Goal: Task Accomplishment & Management: Manage account settings

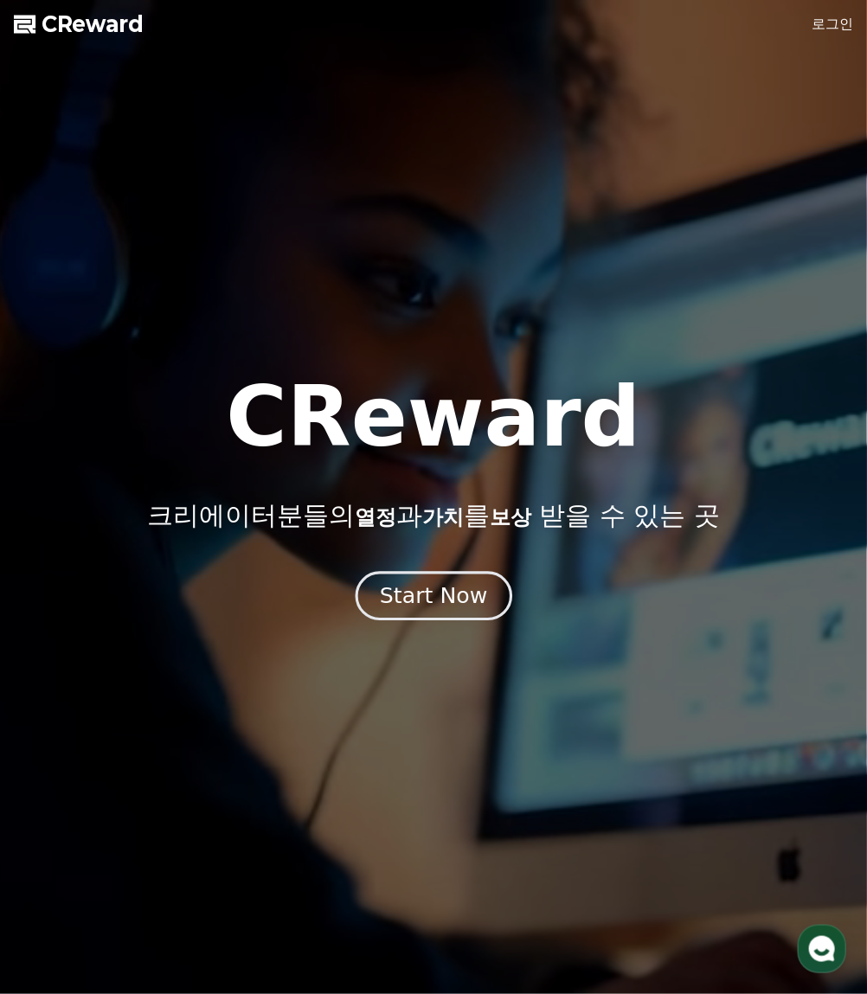
click at [428, 598] on div "Start Now" at bounding box center [433, 595] width 107 height 29
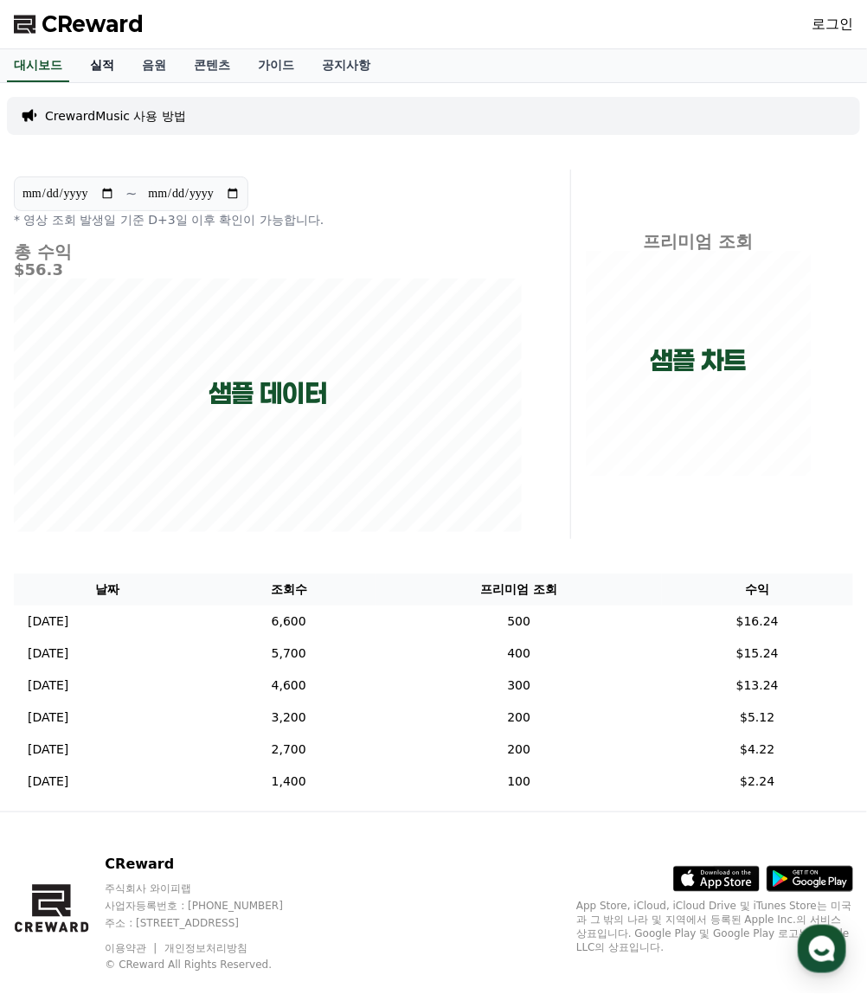
click at [109, 65] on link "실적" at bounding box center [102, 65] width 52 height 33
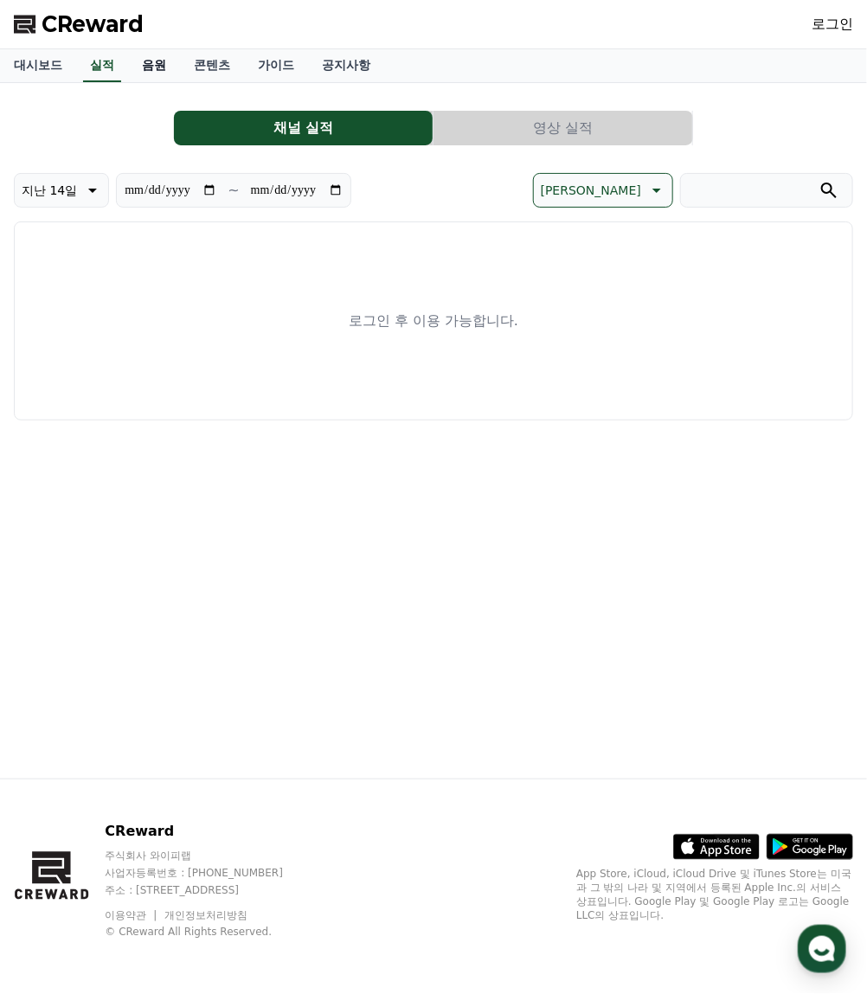
click at [166, 69] on link "음원" at bounding box center [154, 65] width 52 height 33
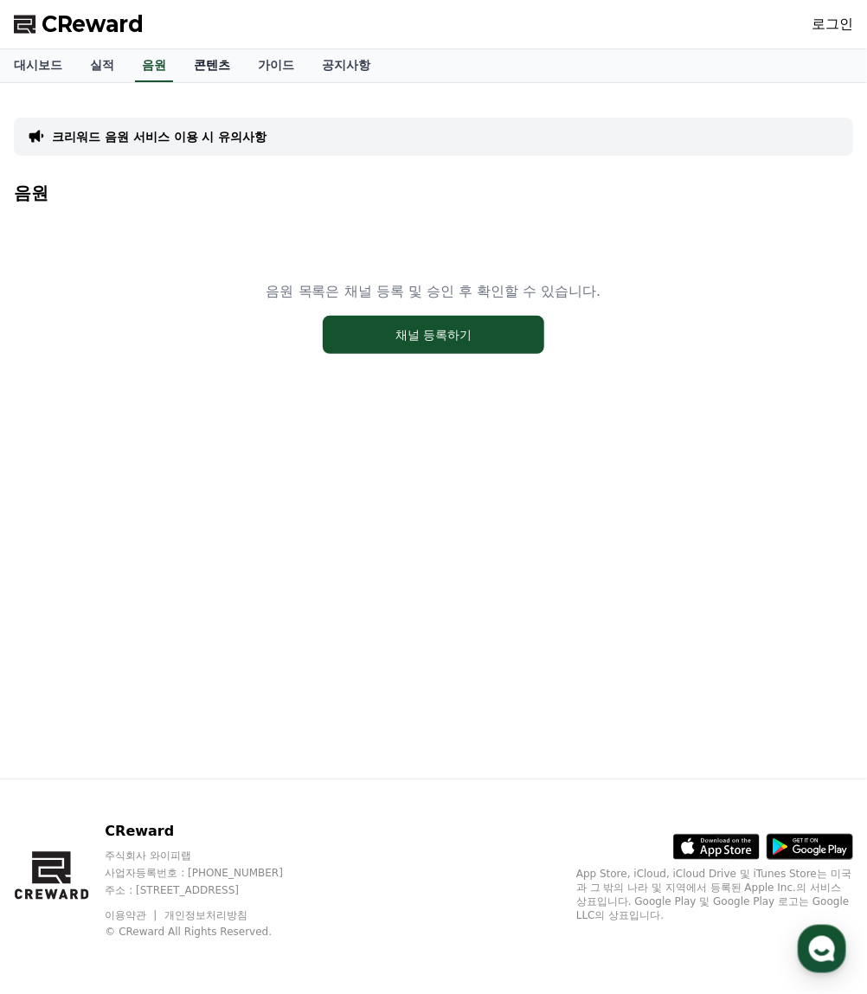
click at [207, 66] on link "콘텐츠" at bounding box center [212, 65] width 64 height 33
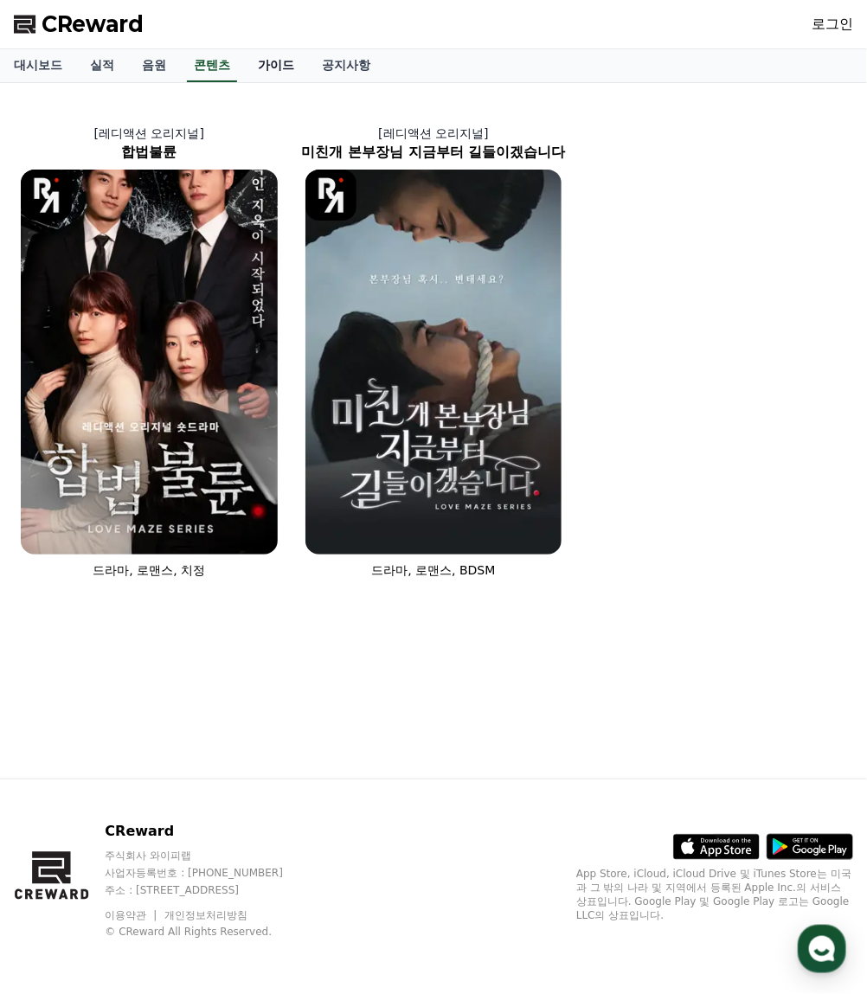
click at [275, 66] on link "가이드" at bounding box center [276, 65] width 64 height 33
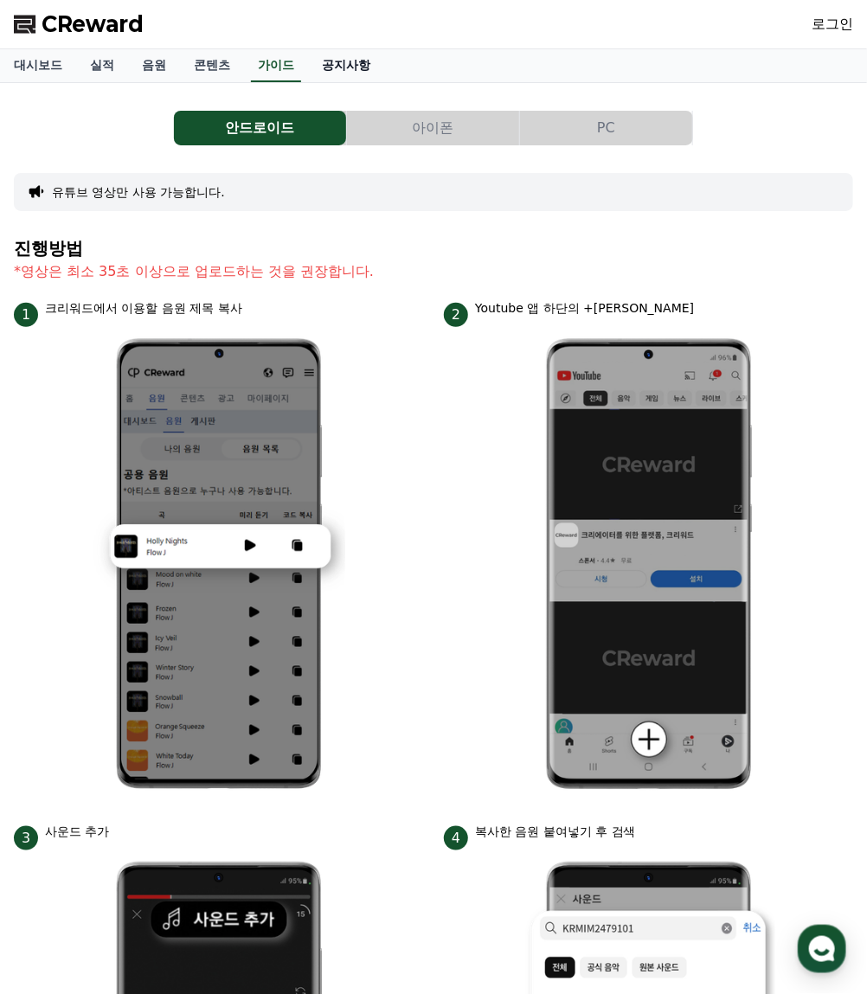
click at [337, 62] on link "공지사항" at bounding box center [346, 65] width 76 height 33
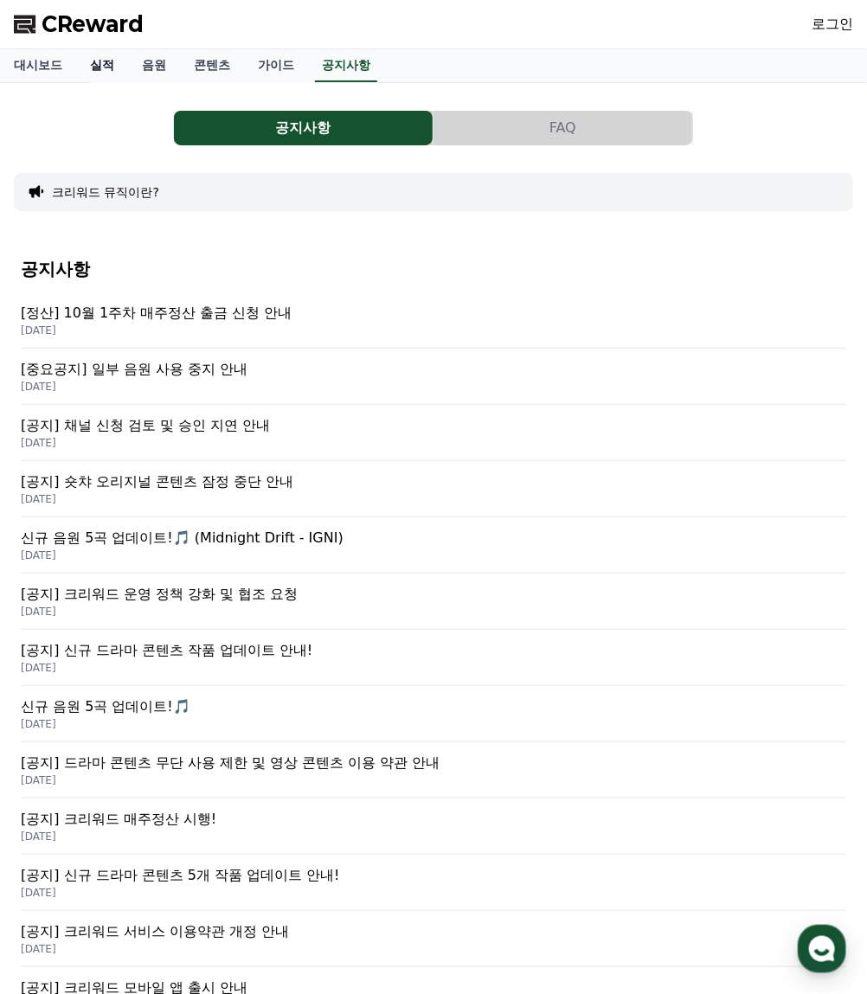
click at [100, 67] on link "실적" at bounding box center [102, 65] width 52 height 33
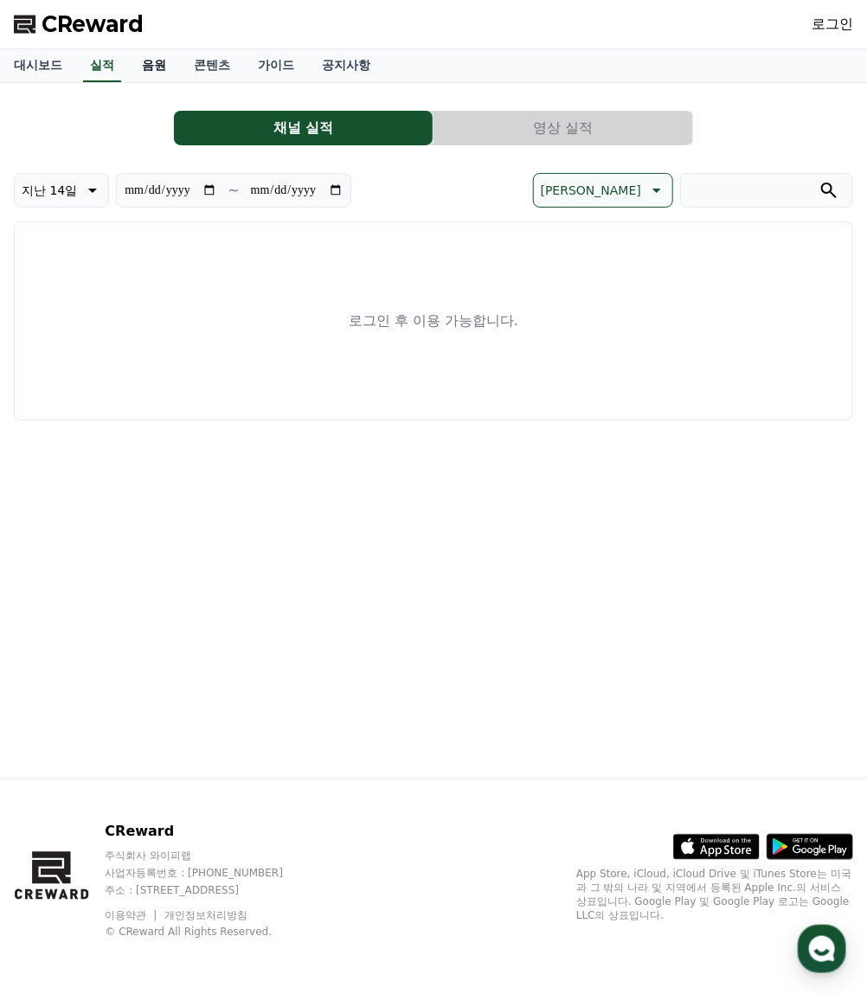
click at [156, 67] on link "음원" at bounding box center [154, 65] width 52 height 33
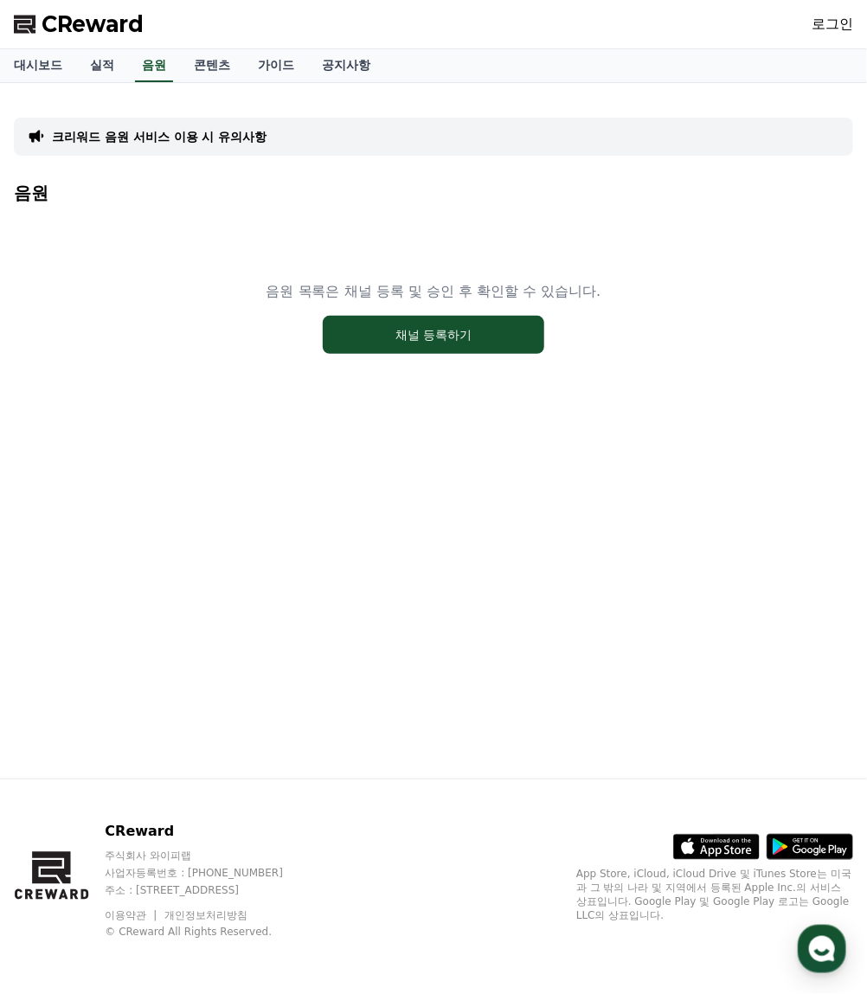
click at [836, 26] on link "로그인" at bounding box center [832, 24] width 42 height 21
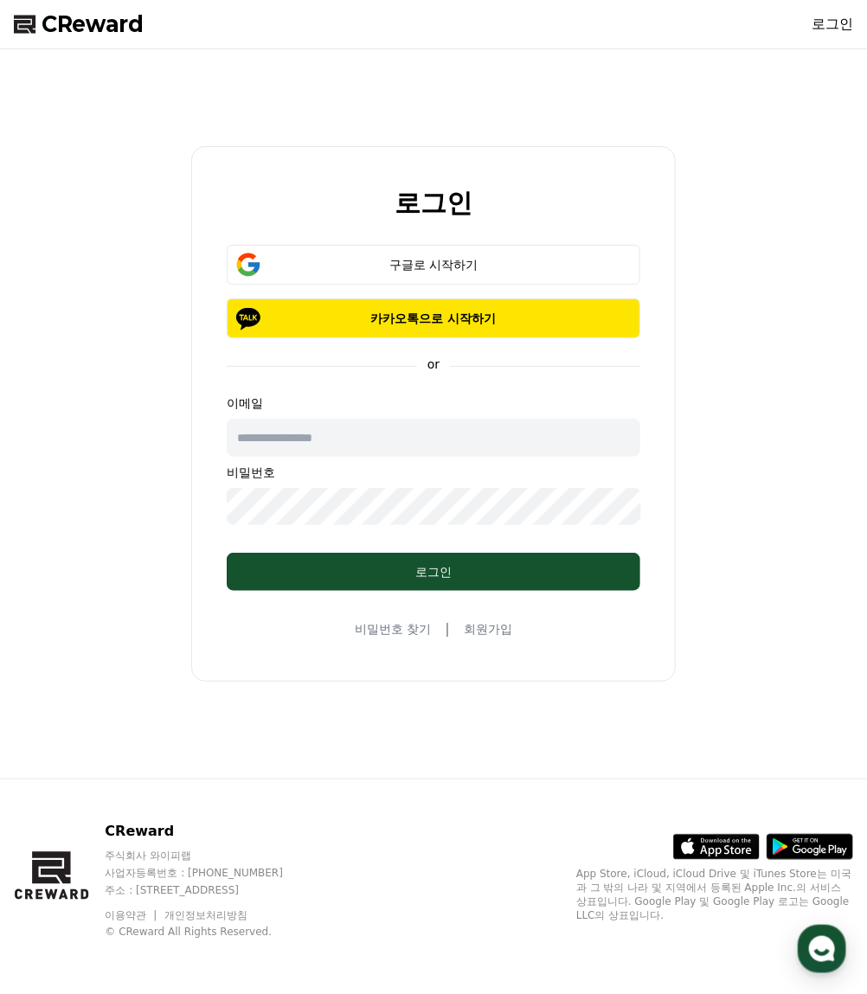
click at [362, 399] on p "이메일" at bounding box center [433, 402] width 413 height 17
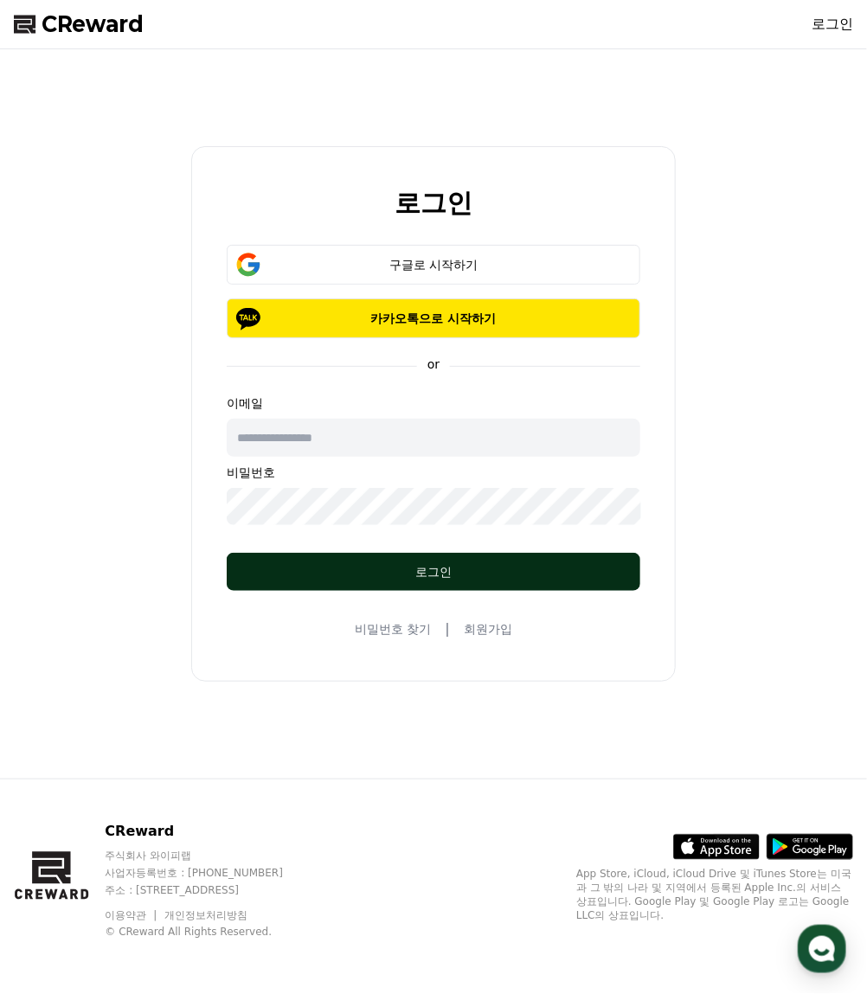
click at [426, 567] on div "로그인" at bounding box center [433, 571] width 344 height 17
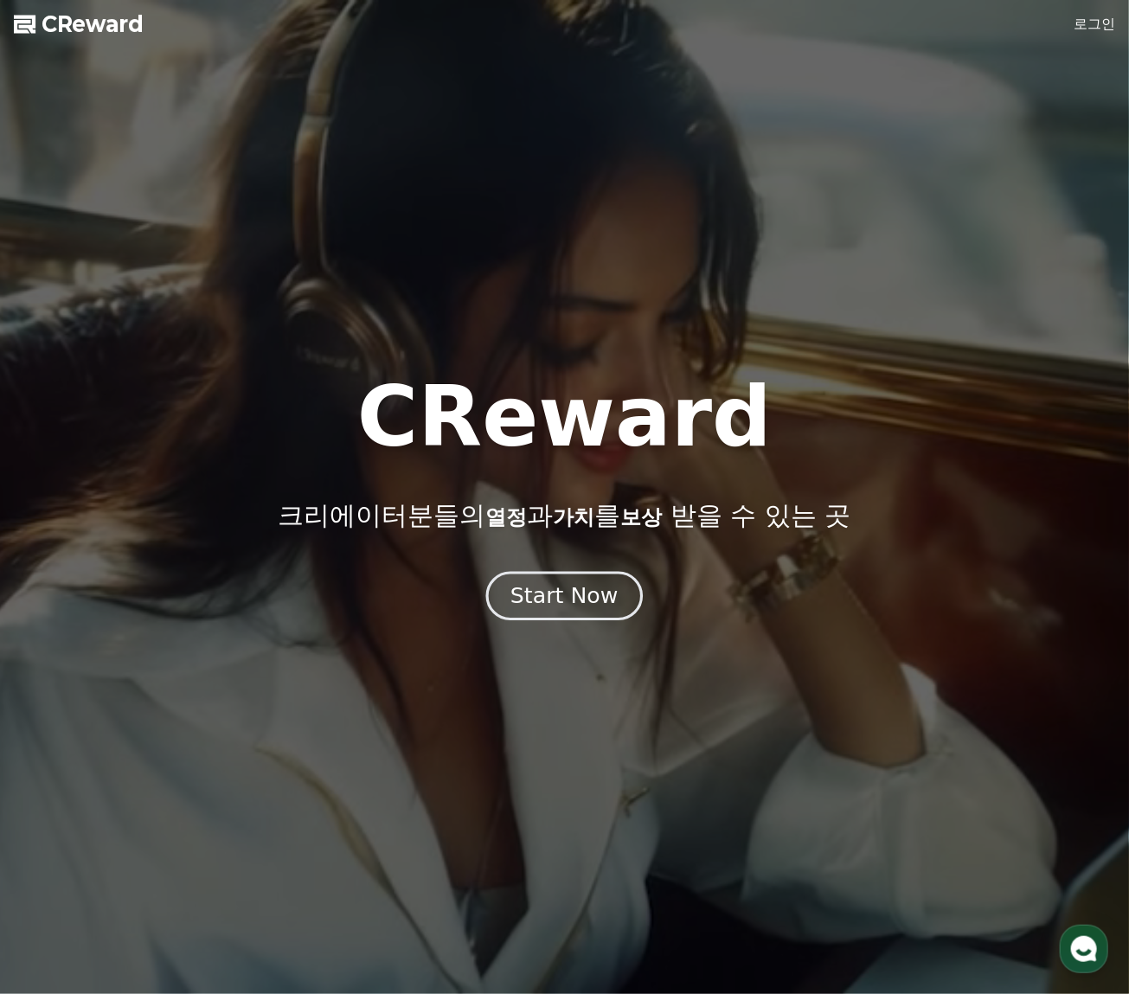
click at [563, 596] on div "Start Now" at bounding box center [563, 595] width 107 height 29
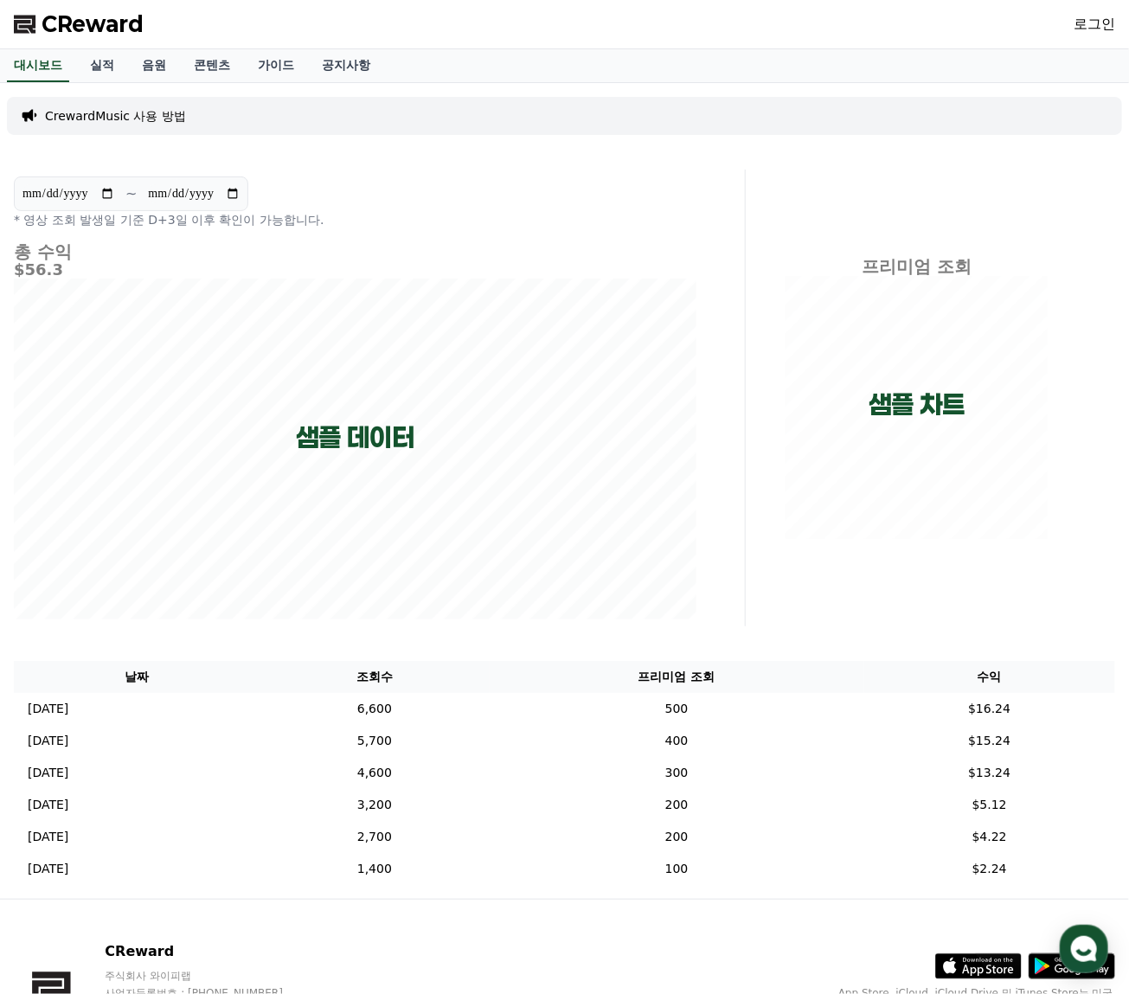
click at [535, 119] on div "CrewardMusic 사용 방법" at bounding box center [564, 116] width 1115 height 38
click at [1098, 24] on link "로그인" at bounding box center [1094, 24] width 42 height 21
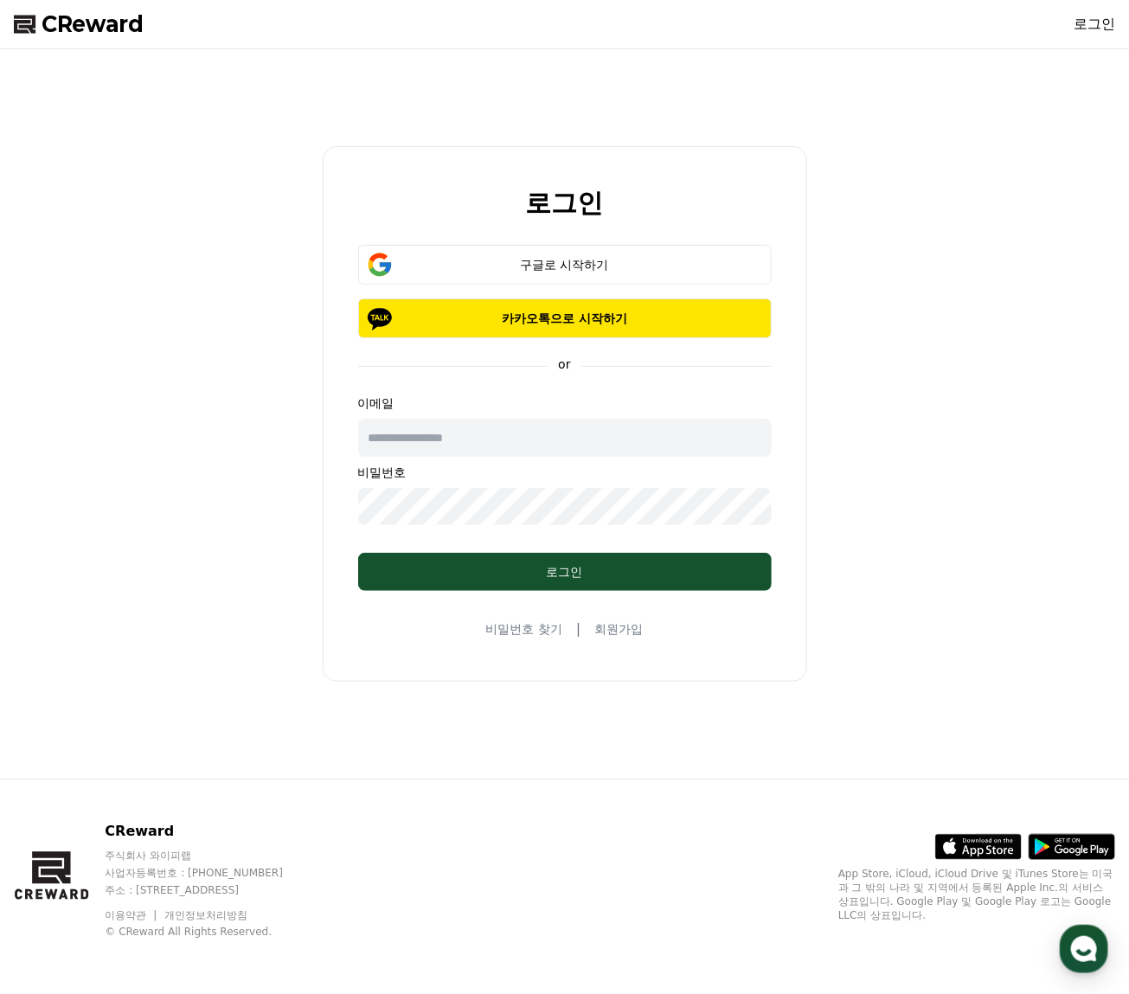
click at [530, 438] on input "text" at bounding box center [564, 438] width 413 height 38
click at [622, 443] on input "text" at bounding box center [564, 438] width 413 height 38
click at [528, 452] on input "text" at bounding box center [564, 438] width 413 height 38
type input "**********"
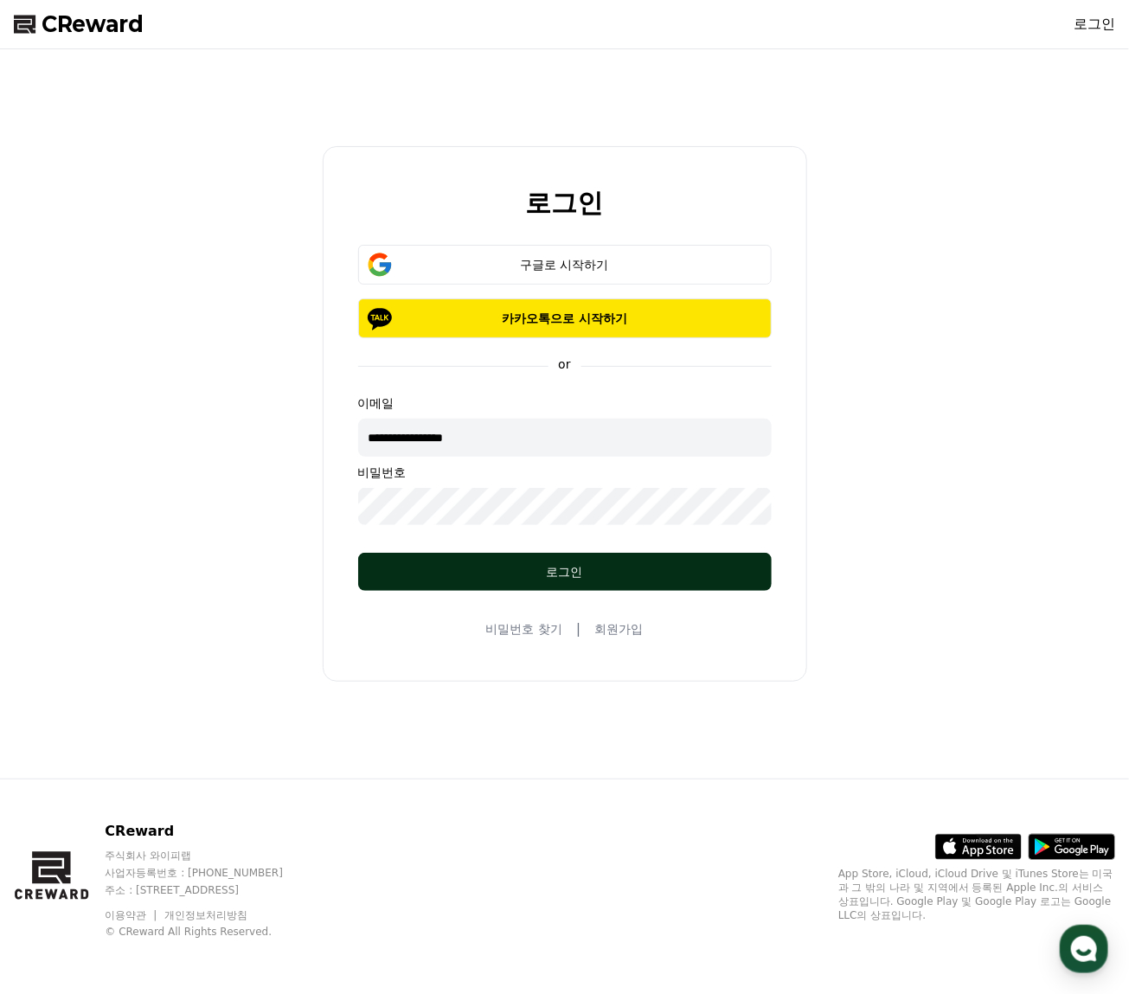
click at [562, 569] on div "로그인" at bounding box center [565, 571] width 344 height 17
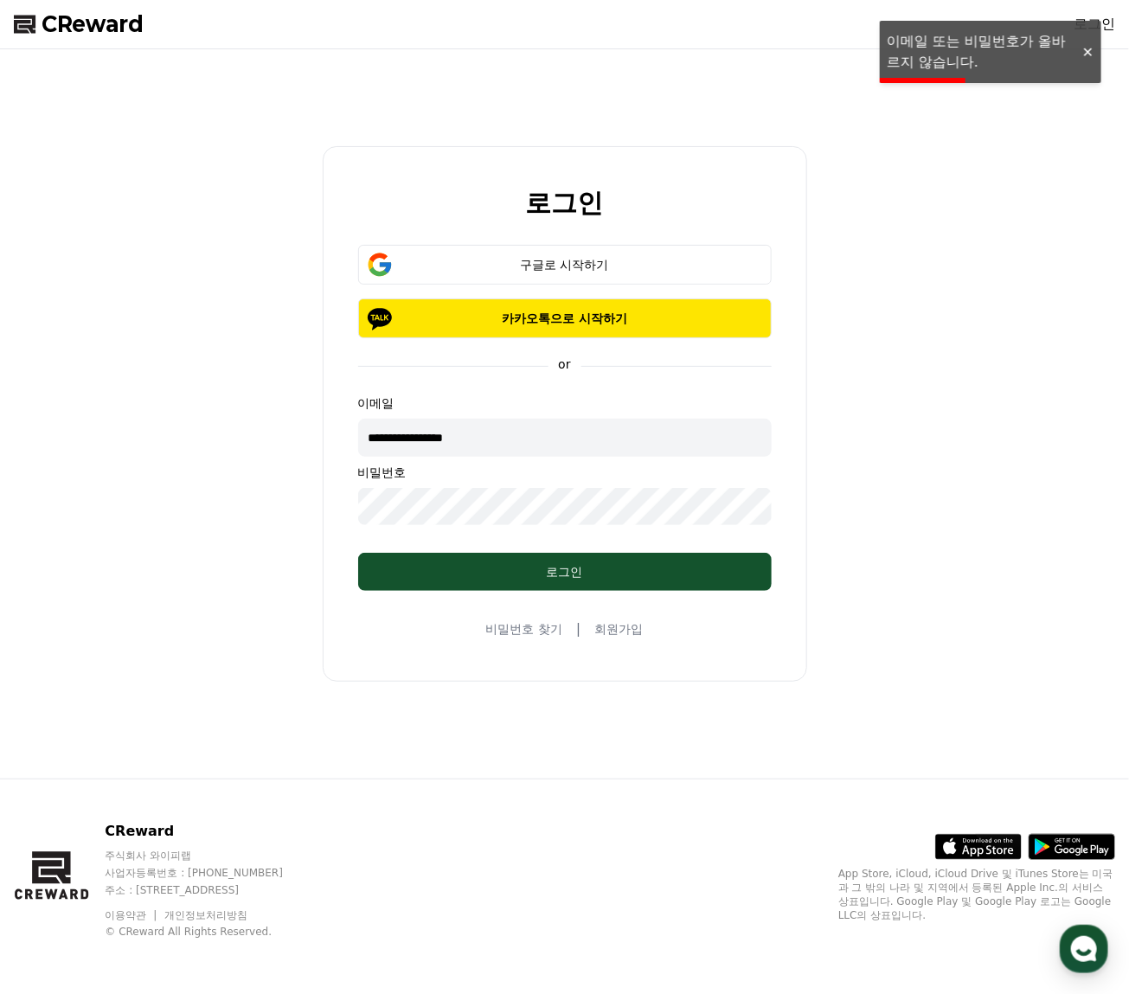
click at [872, 282] on div "**********" at bounding box center [564, 413] width 1115 height 715
click at [1084, 56] on div at bounding box center [1087, 52] width 28 height 16
